Goal: Task Accomplishment & Management: Manage account settings

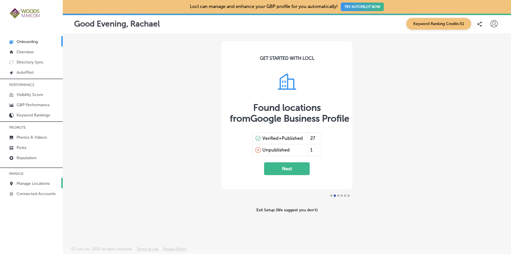
click at [38, 183] on p "Manage Locations" at bounding box center [33, 183] width 33 height 5
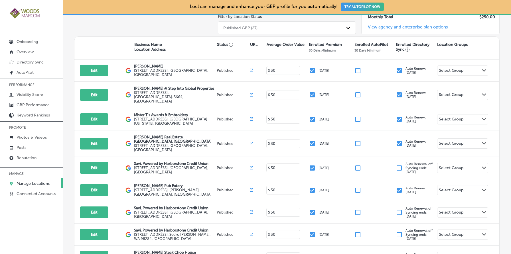
scroll to position [93, 0]
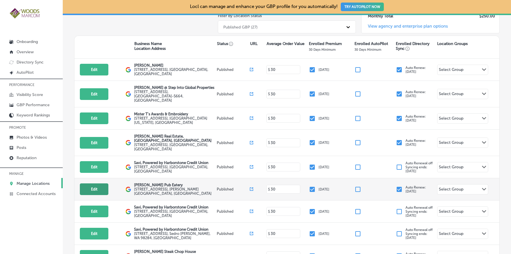
click at [105, 187] on button "Edit" at bounding box center [94, 190] width 29 height 12
select select "US"
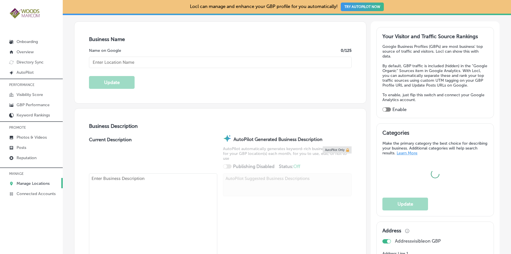
scroll to position [103, 0]
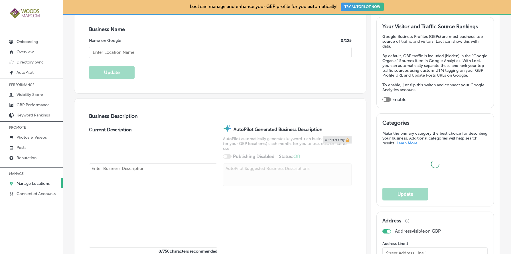
type input "[PERSON_NAME] Pub Eatery"
type textarea "Welcome to [PERSON_NAME] Pub Eatery, your go-to spot for delicious food and dri…"
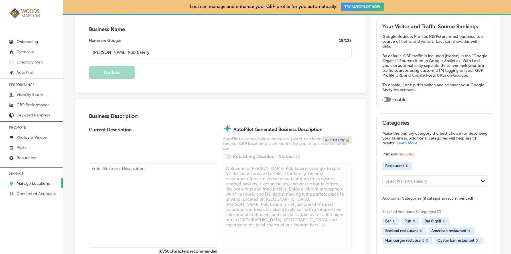
type input "[STREET_ADDRESS]"
type input "[PERSON_NAME]"
type input "98238"
type input "US"
type input "[URL][DOMAIN_NAME]"
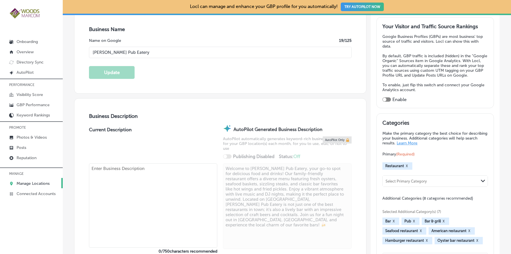
scroll to position [0, 0]
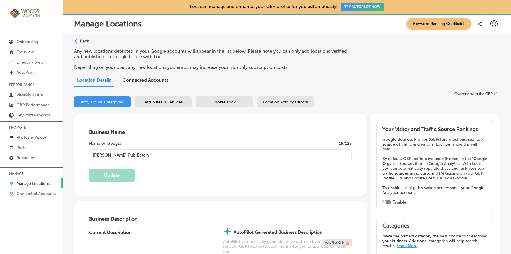
checkbox input "true"
type textarea "Welcome to [PERSON_NAME] Pub Eatery, your locally-owned hot spot for delicious …"
type input "[PHONE_NUMBER]"
click at [215, 103] on span "Profile Lock" at bounding box center [225, 102] width 22 height 5
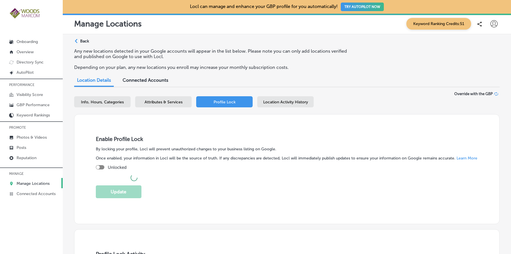
checkbox input "true"
click at [86, 43] on p "Back" at bounding box center [84, 41] width 9 height 5
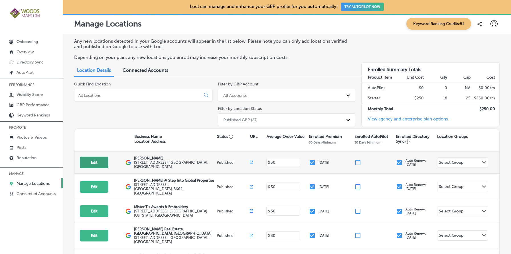
click at [92, 164] on button "Edit" at bounding box center [94, 163] width 29 height 12
select select "US"
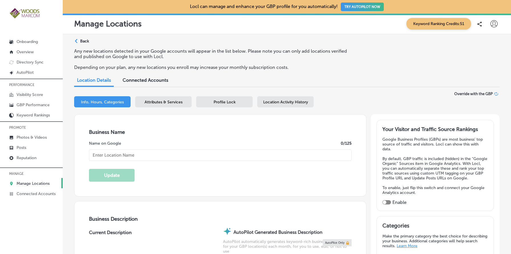
click at [215, 101] on span "Profile Lock" at bounding box center [225, 102] width 22 height 5
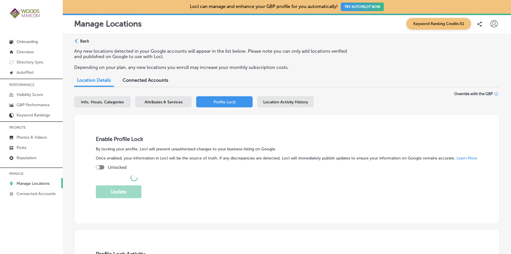
checkbox input "true"
click at [84, 41] on p "Back" at bounding box center [84, 41] width 9 height 5
